Goal: Transaction & Acquisition: Book appointment/travel/reservation

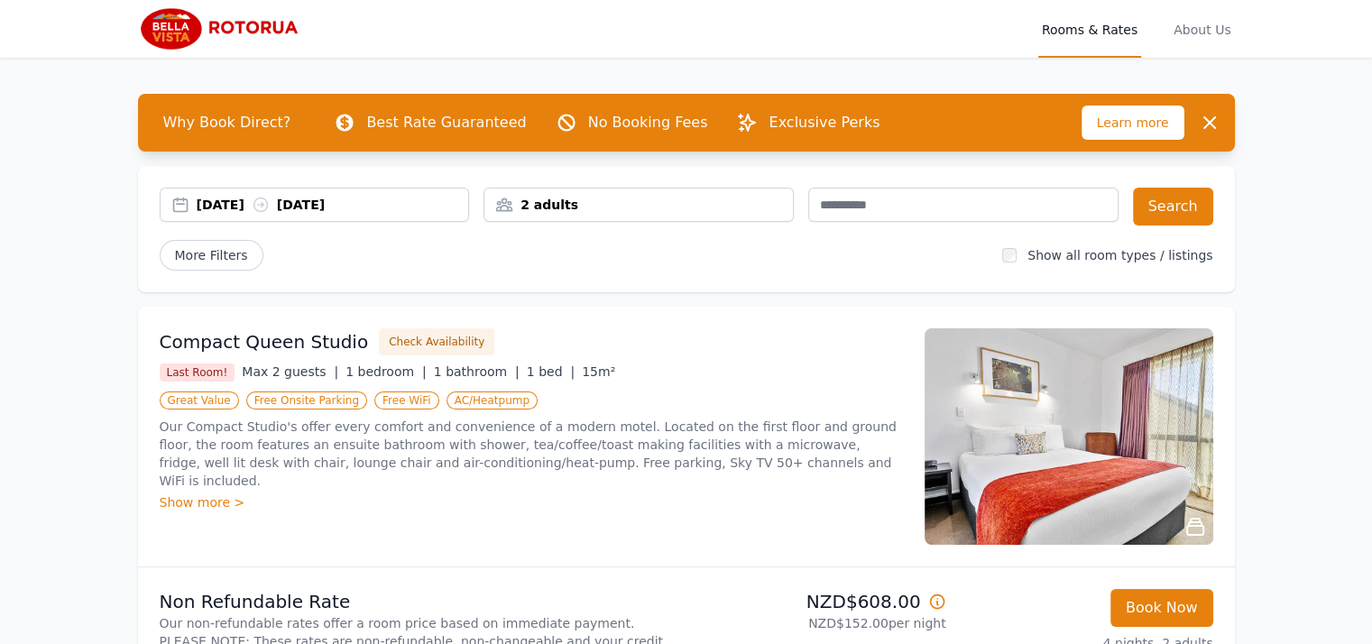
click at [596, 202] on div "2 adults" at bounding box center [638, 205] width 309 height 18
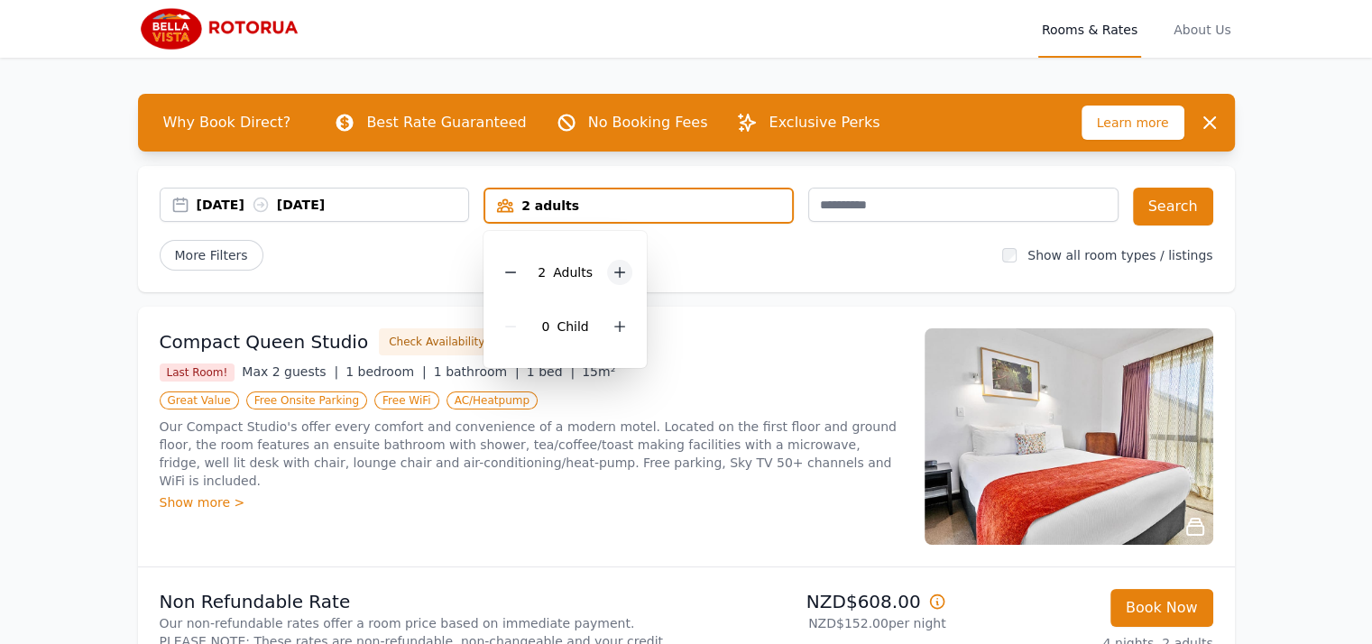
click at [613, 274] on icon at bounding box center [620, 272] width 14 height 14
click at [1190, 212] on button "Search" at bounding box center [1173, 207] width 80 height 38
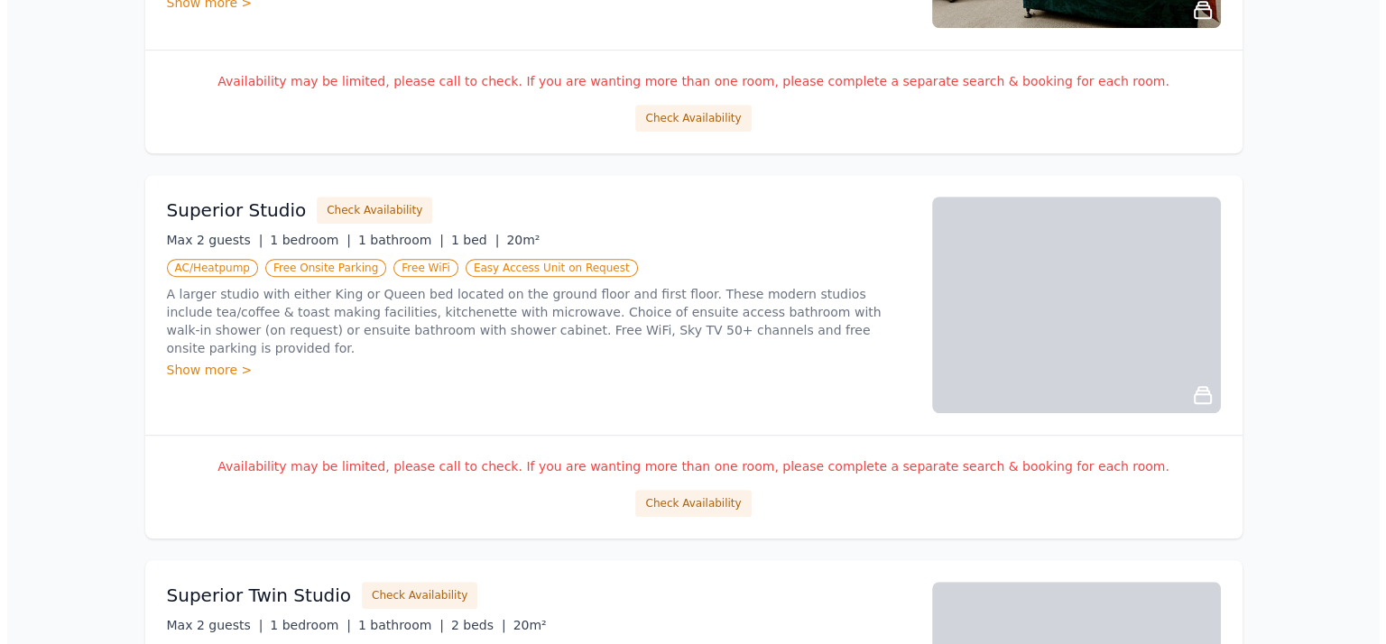
scroll to position [996, 0]
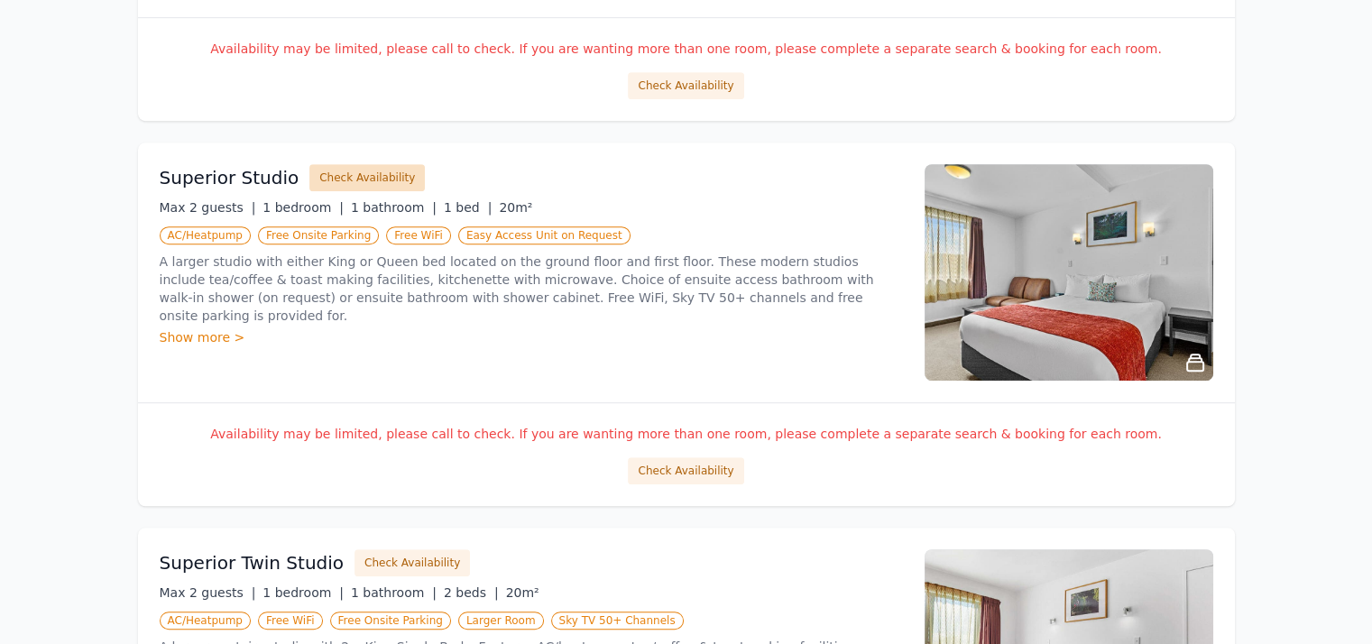
click at [373, 175] on button "Check Availability" at bounding box center [366, 177] width 115 height 27
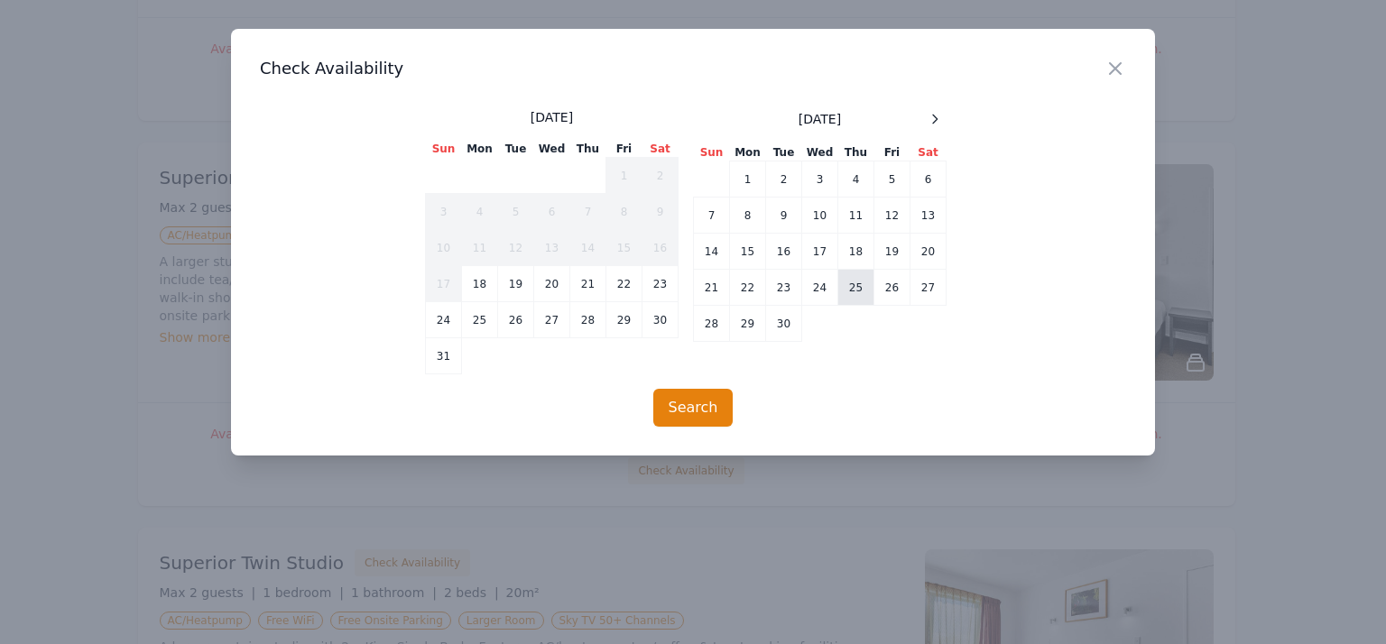
click at [857, 286] on td "25" at bounding box center [856, 288] width 36 height 36
click at [747, 326] on td "29" at bounding box center [748, 324] width 36 height 36
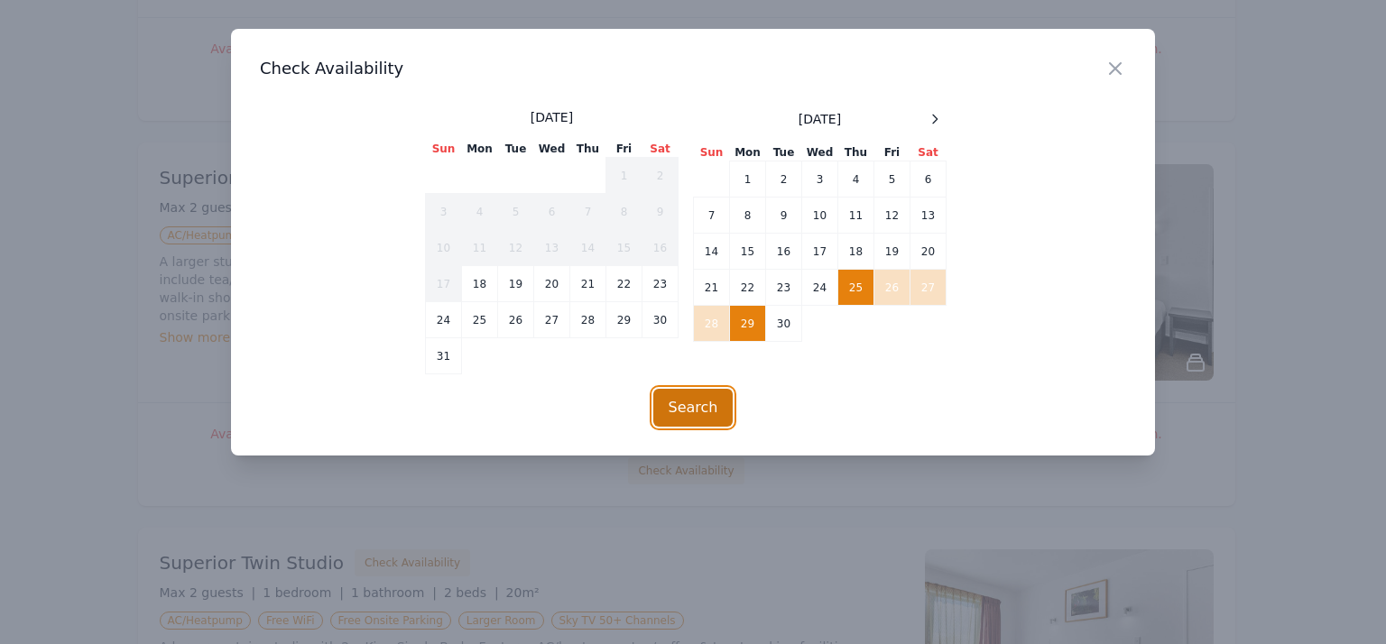
click at [712, 409] on button "Search" at bounding box center [693, 408] width 80 height 38
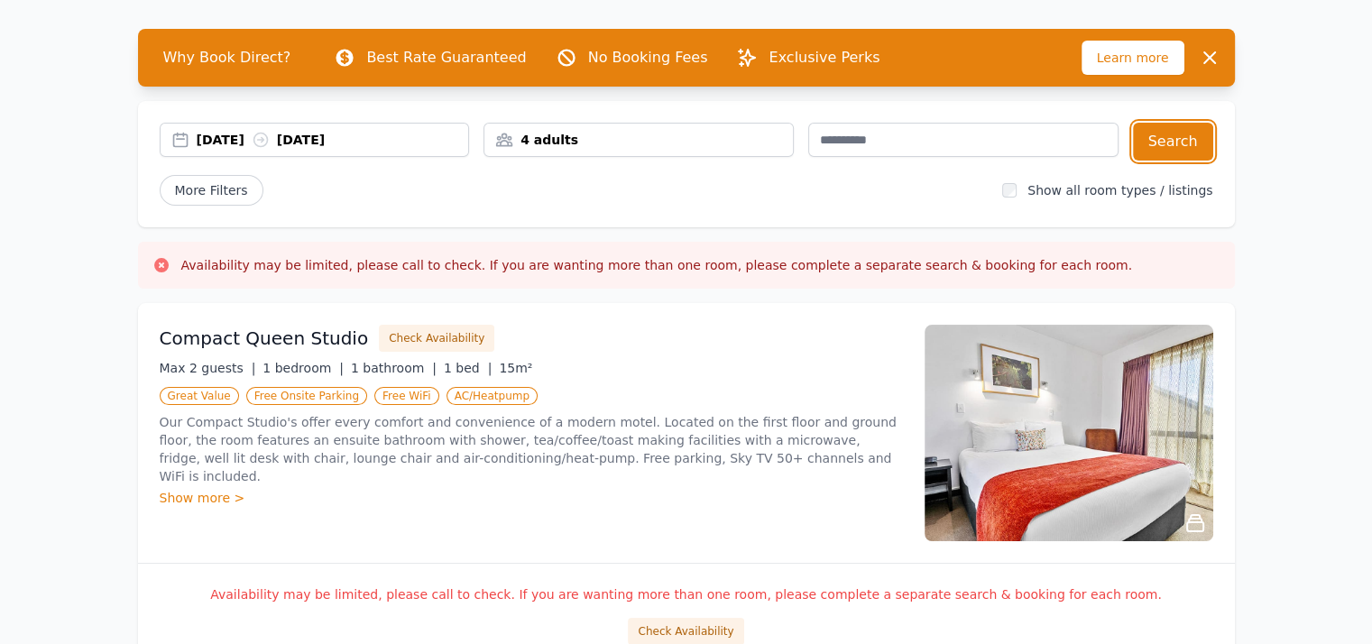
scroll to position [0, 0]
